Goal: Information Seeking & Learning: Learn about a topic

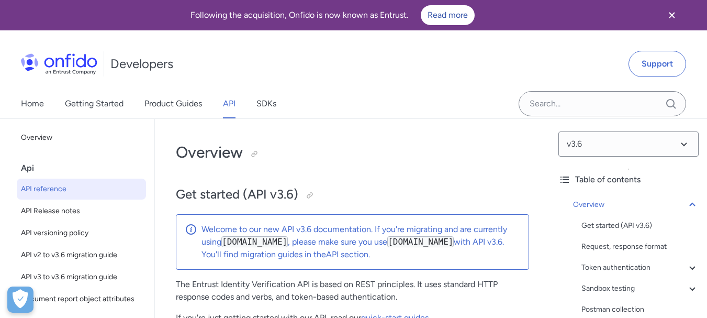
select select "http"
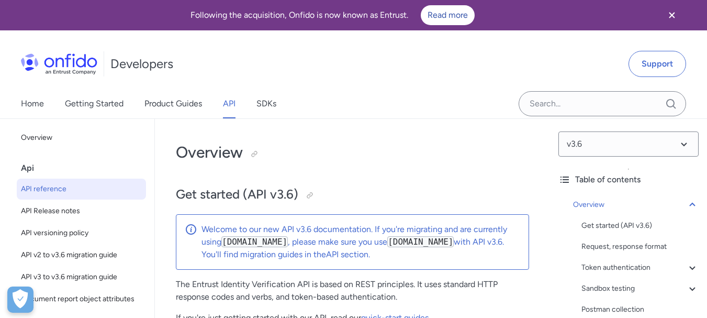
select select "http"
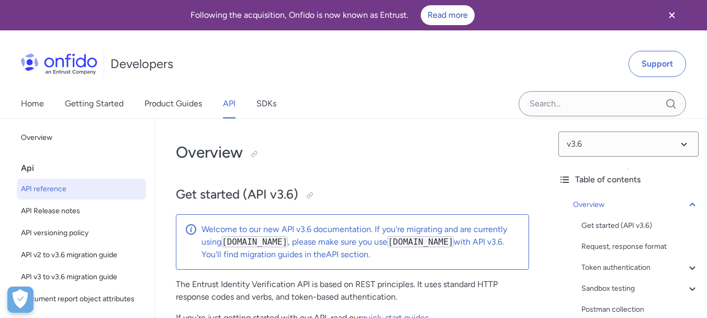
select select "http"
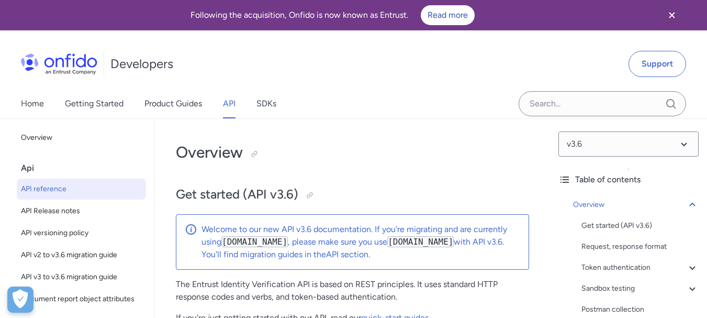
select select "http"
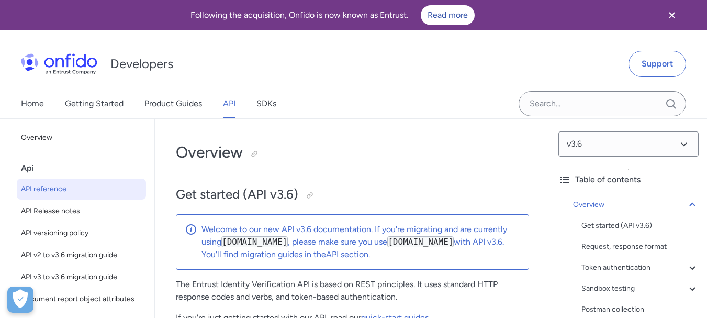
select select "http"
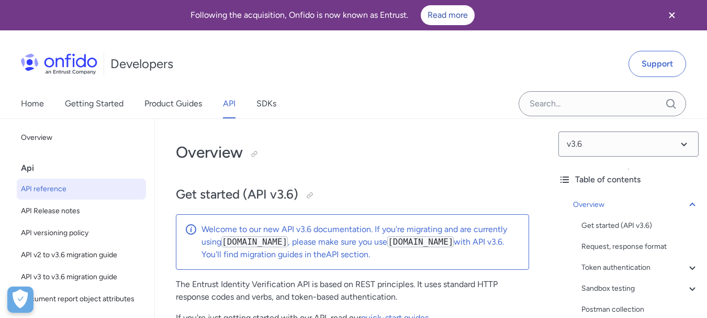
select select "http"
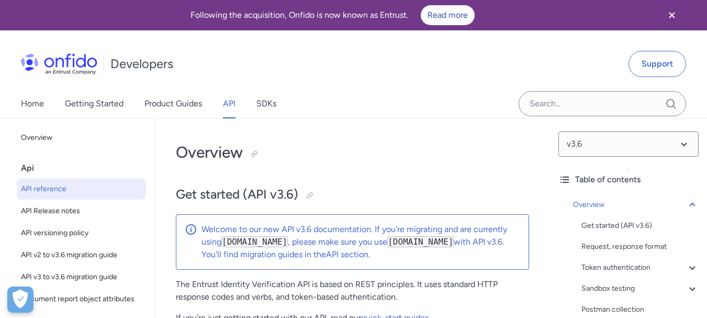
select select "http"
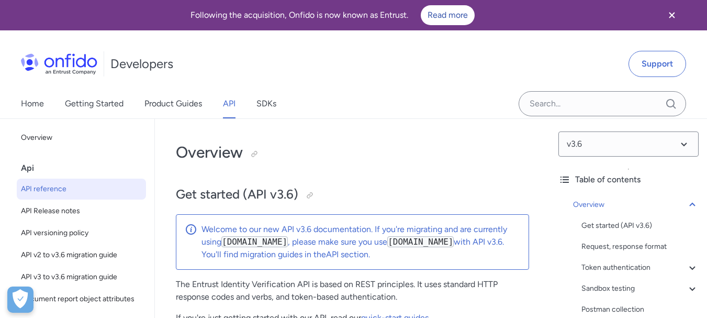
select select "http"
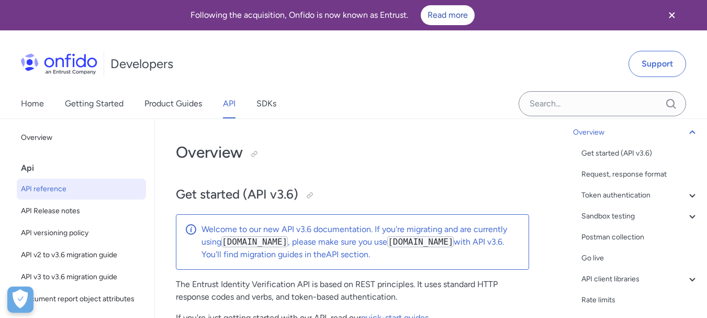
scroll to position [72, 0]
click at [412, 160] on h1 "Overview" at bounding box center [352, 152] width 353 height 21
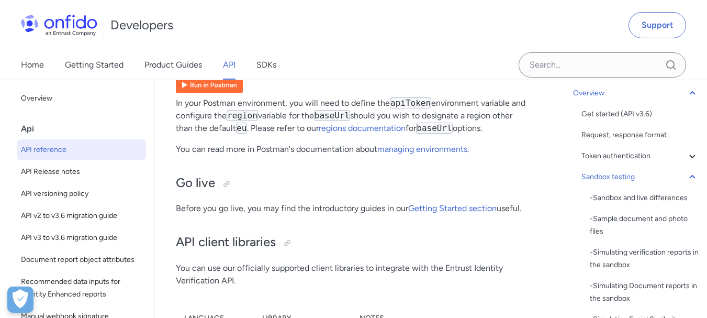
scroll to position [8481, 0]
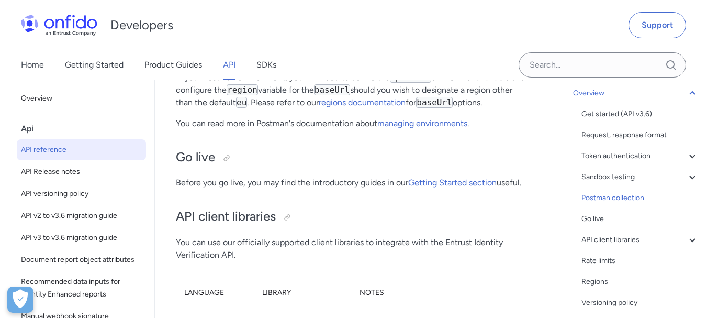
click at [211, 68] on img at bounding box center [209, 59] width 67 height 17
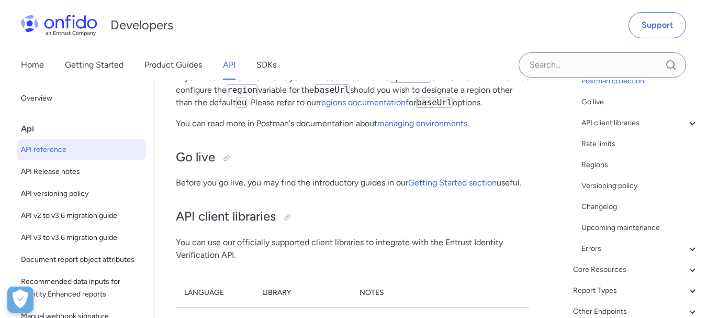
scroll to position [191, 0]
click at [308, 130] on p "You can read more in Postman's documentation about managing environments ." at bounding box center [352, 123] width 353 height 13
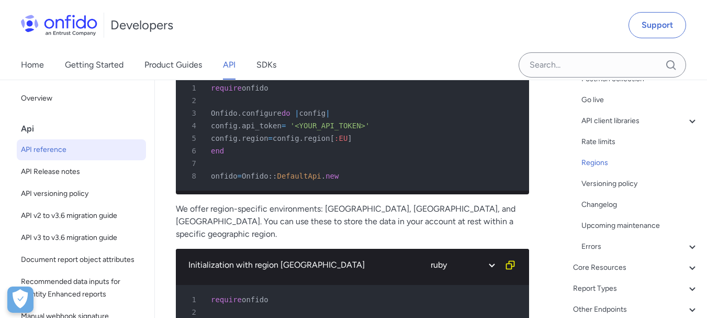
scroll to position [9612, 0]
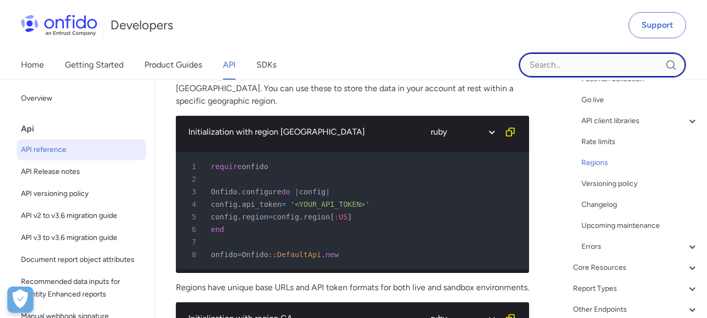
click at [545, 64] on input "Onfido search input field" at bounding box center [603, 64] width 168 height 25
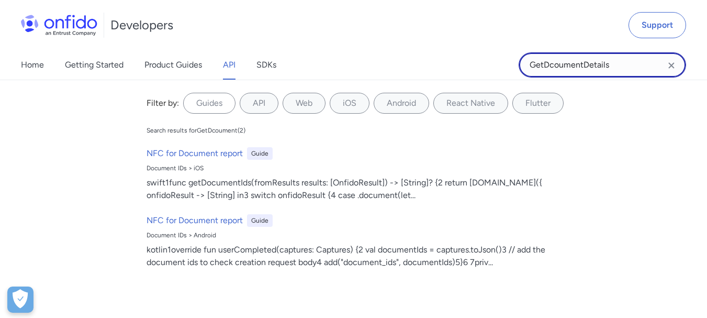
type input "GetDcoumentDetails"
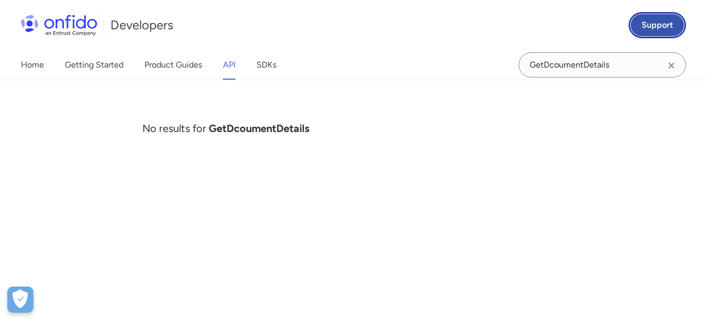
click at [660, 25] on link "Support" at bounding box center [658, 25] width 58 height 26
